Goal: Check status

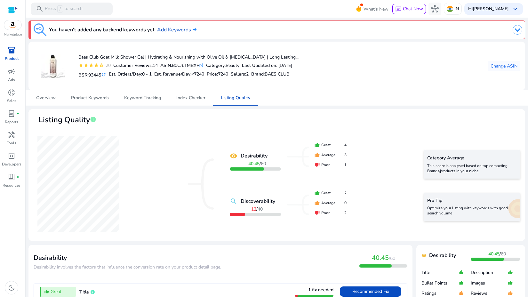
scroll to position [66, 0]
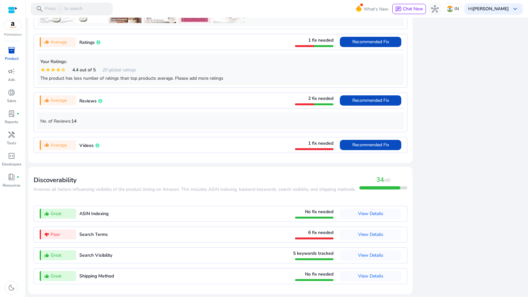
scroll to position [532, 0]
click at [365, 233] on span "View Details" at bounding box center [370, 235] width 25 height 6
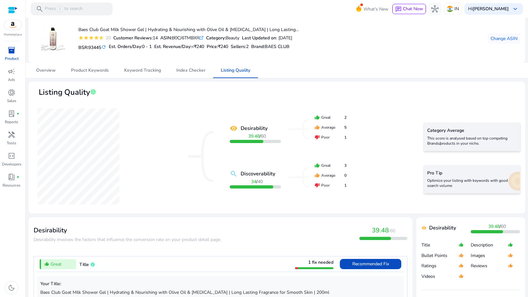
scroll to position [0, 0]
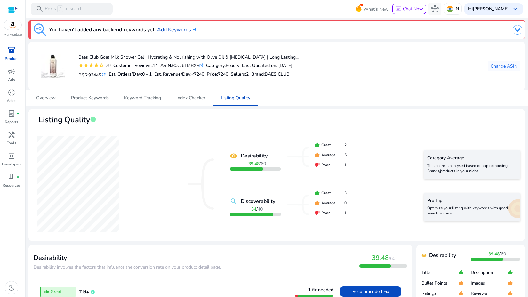
click at [204, 63] on icon ".st0{fill:#2c8af8}" at bounding box center [202, 65] width 4 height 4
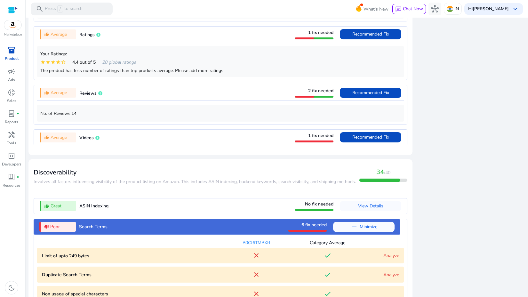
scroll to position [527, 0]
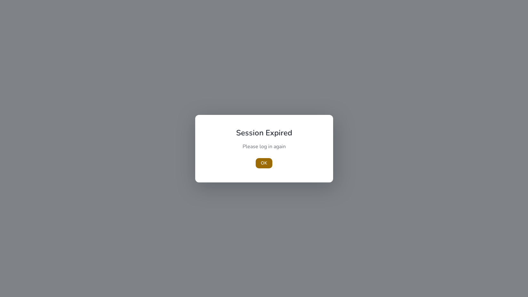
click at [263, 168] on span "button" at bounding box center [264, 163] width 17 height 15
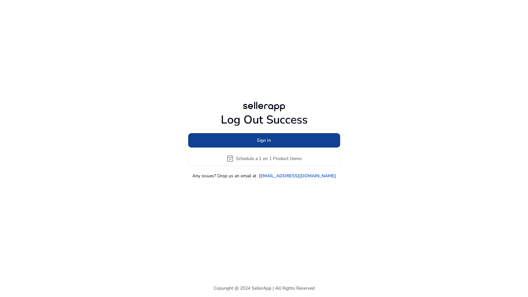
click at [252, 137] on span at bounding box center [264, 140] width 152 height 15
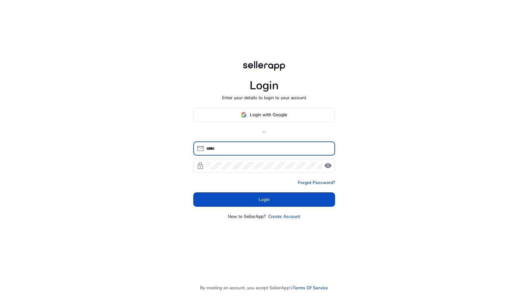
click at [253, 145] on input at bounding box center [268, 148] width 124 height 7
type input "**********"
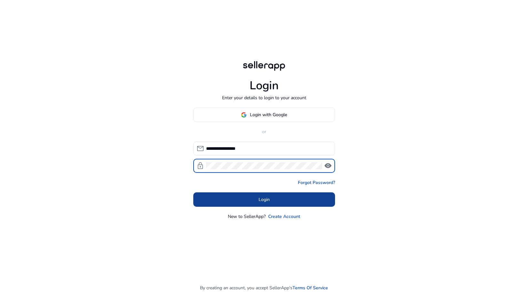
click at [248, 196] on span at bounding box center [264, 199] width 142 height 15
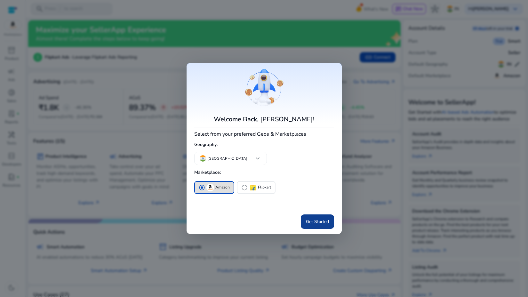
click at [321, 223] on span "Get Started" at bounding box center [317, 221] width 23 height 7
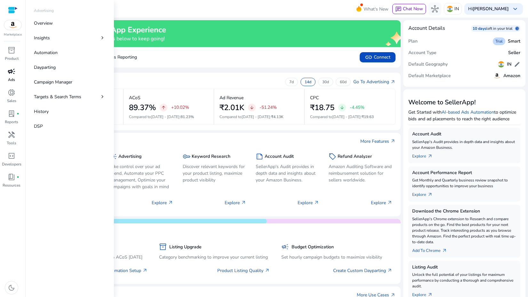
click at [16, 73] on div "campaign" at bounding box center [12, 71] width 18 height 10
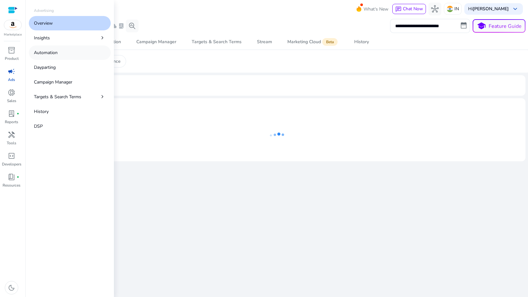
click at [45, 52] on p "Automation" at bounding box center [46, 52] width 24 height 7
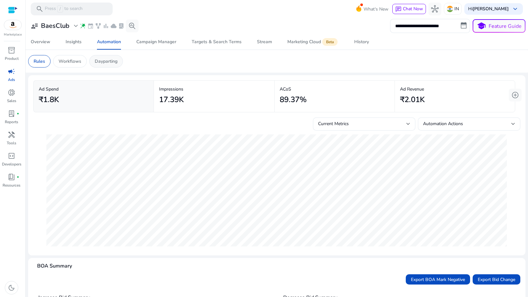
click at [107, 61] on p "Dayparting" at bounding box center [106, 61] width 23 height 7
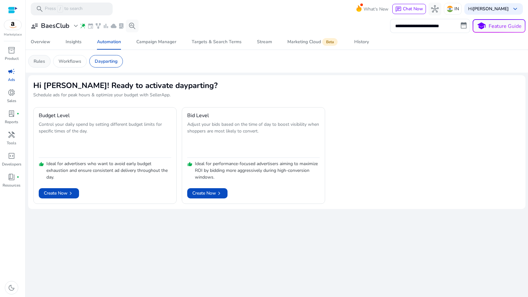
click at [39, 61] on p "Rules" at bounding box center [40, 61] width 12 height 7
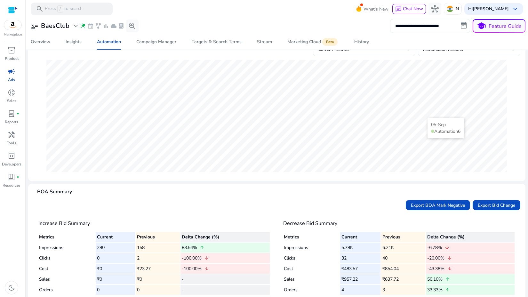
scroll to position [93, 0]
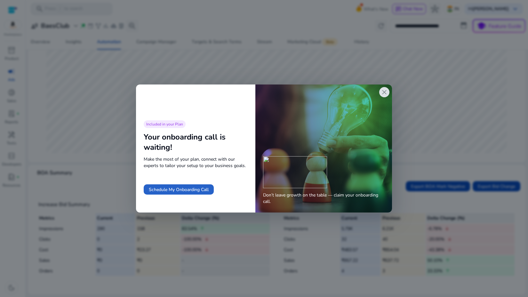
click at [386, 93] on span "close" at bounding box center [385, 92] width 8 height 8
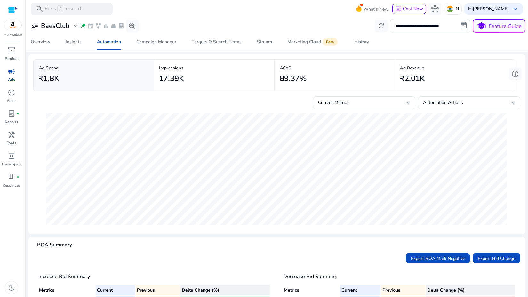
scroll to position [0, 0]
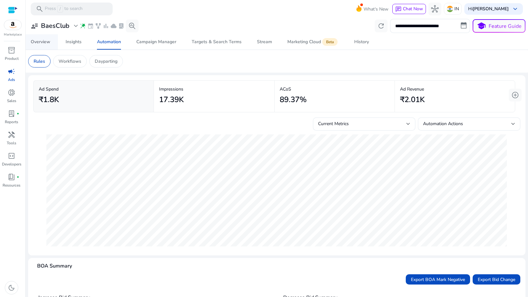
click at [41, 42] on div "Overview" at bounding box center [41, 42] width 20 height 4
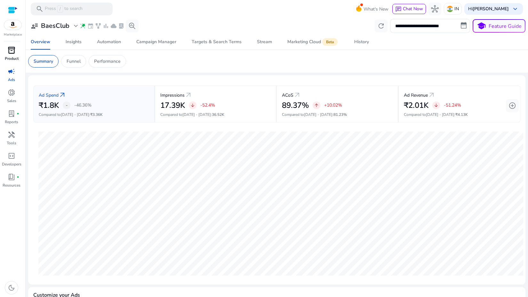
click at [10, 48] on span "inventory_2" at bounding box center [12, 50] width 8 height 8
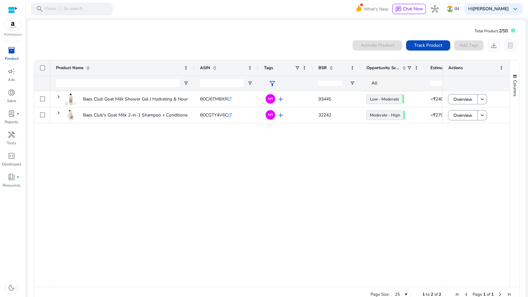
click at [193, 231] on div "Baes Club Goat Milk Shower Gel | Hydrating & Nourishing with... B0CJ6TMBXR .st0…" at bounding box center [246, 187] width 392 height 193
click at [257, 129] on div "Baes Club Goat Milk Shower Gel | Hydrating & Nourishing with... B0CJ6TMBXR .st0…" at bounding box center [246, 187] width 392 height 193
click at [386, 72] on div "Opportunity Score" at bounding box center [387, 68] width 40 height 12
click at [386, 72] on div "Opportunity Score 1" at bounding box center [387, 68] width 40 height 12
click at [390, 147] on div "Baes Club's Goat Milk 2-in-1 Shampoo + Conditioner – Goat Milk... B0CGTY4V6C .s…" at bounding box center [246, 187] width 392 height 193
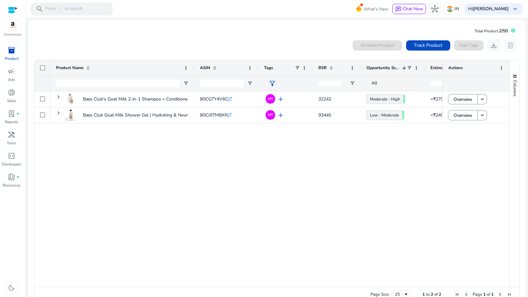
click at [290, 233] on div "Baes Club's Goat Milk 2-in-1 Shampoo + Conditioner – Goat Milk... B0CGTY4V6C .s…" at bounding box center [246, 187] width 392 height 193
